Goal: Task Accomplishment & Management: Complete application form

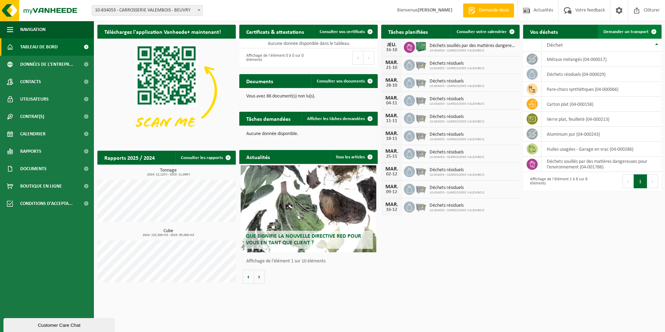
click at [629, 32] on span "Demander un transport" at bounding box center [626, 32] width 45 height 5
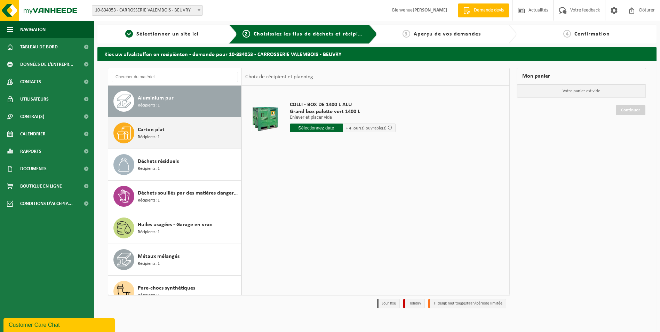
click at [164, 132] on span "Carton plat" at bounding box center [151, 130] width 27 height 8
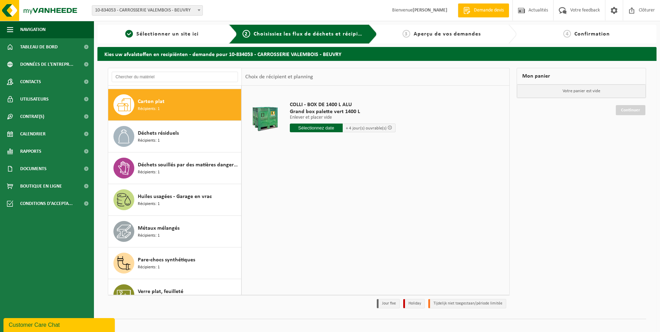
scroll to position [32, 0]
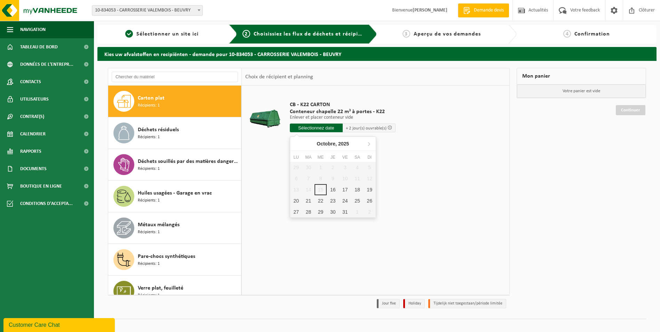
click at [319, 128] on input "text" at bounding box center [316, 128] width 53 height 9
click at [334, 191] on div "16" at bounding box center [333, 189] width 12 height 11
type input "à partir de 2025-10-16"
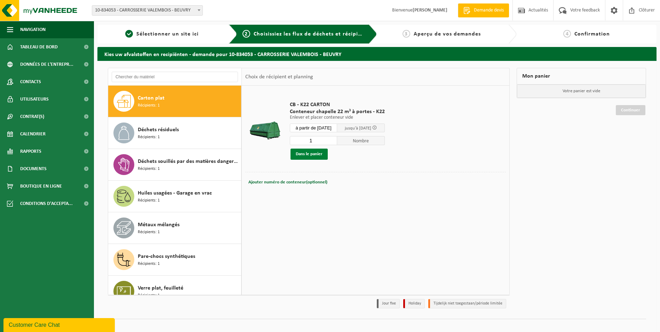
click at [315, 153] on button "Dans le panier" at bounding box center [308, 154] width 37 height 11
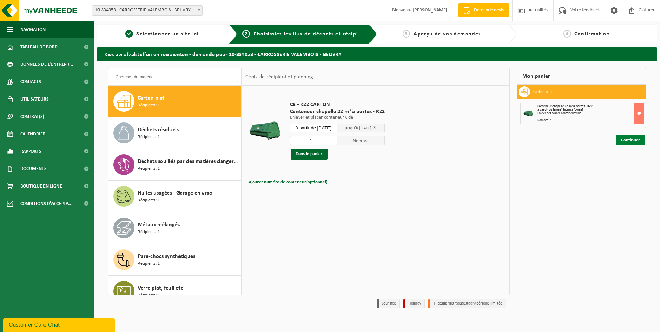
click at [632, 140] on link "Continuer" at bounding box center [631, 140] width 30 height 10
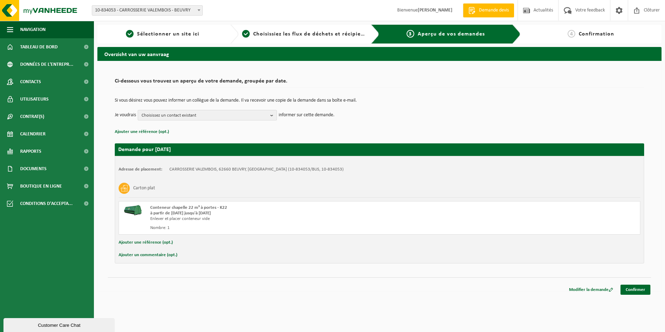
click at [193, 114] on span "Choisissez un contact existant" at bounding box center [205, 115] width 126 height 10
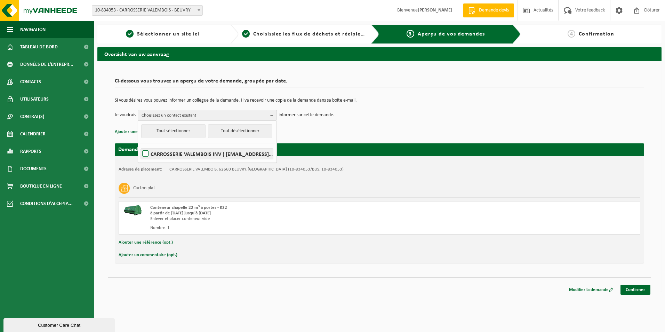
click at [144, 152] on label "CARROSSERIE VALEMBOIS INV ( carrosserievalembois.compta@yahoo.com )" at bounding box center [207, 154] width 132 height 10
click at [140, 145] on input "CARROSSERIE VALEMBOIS INV ( carrosserievalembois.compta@yahoo.com )" at bounding box center [140, 145] width 0 height 0
checkbox input "true"
click at [340, 132] on p "Ajouter une référence (opt.)" at bounding box center [379, 131] width 529 height 9
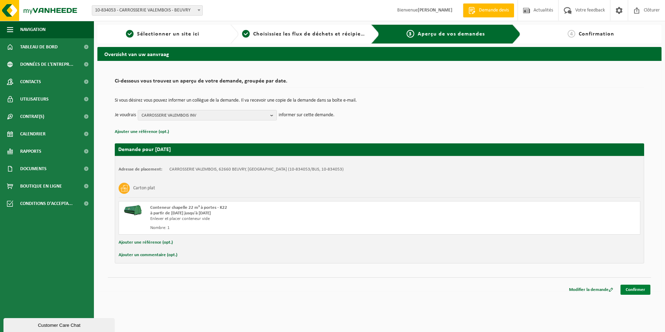
click at [632, 287] on link "Confirmer" at bounding box center [636, 290] width 30 height 10
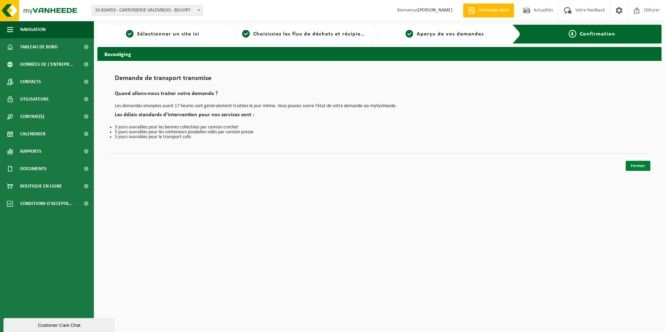
click at [641, 164] on link "Fermer" at bounding box center [638, 166] width 25 height 10
